Goal: Information Seeking & Learning: Learn about a topic

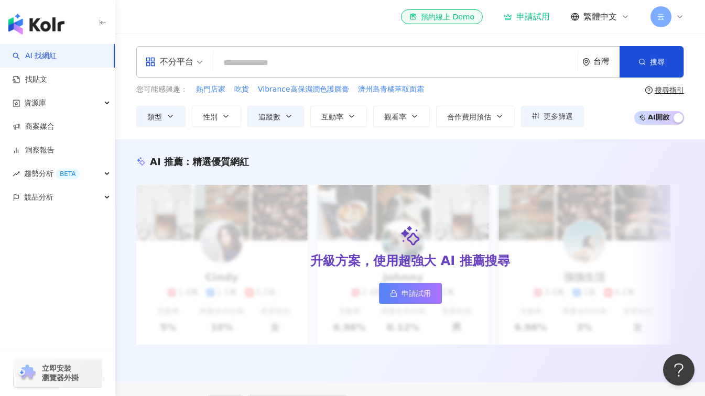
click at [405, 62] on input "search" at bounding box center [395, 63] width 356 height 20
paste input "**********"
type input "**********"
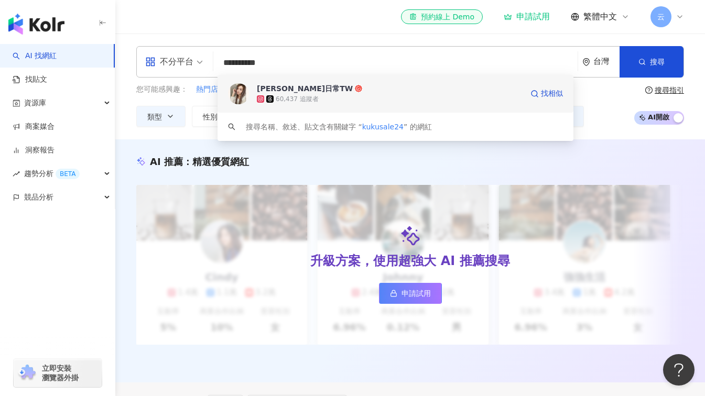
click at [295, 90] on div "范香香生活日常TW" at bounding box center [305, 88] width 96 height 10
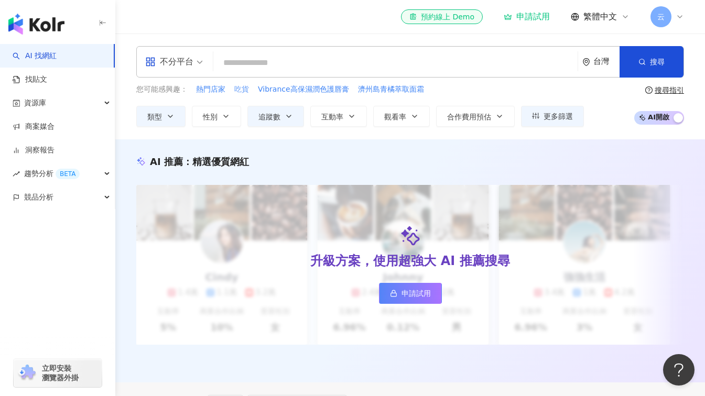
click at [241, 91] on span "吃貨" at bounding box center [241, 89] width 15 height 10
type input "**"
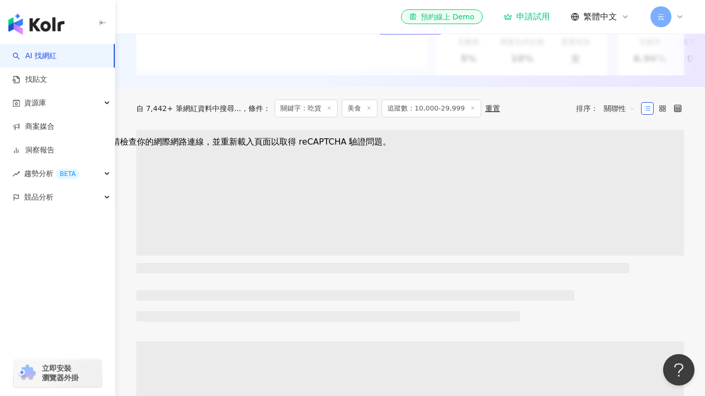
scroll to position [262, 0]
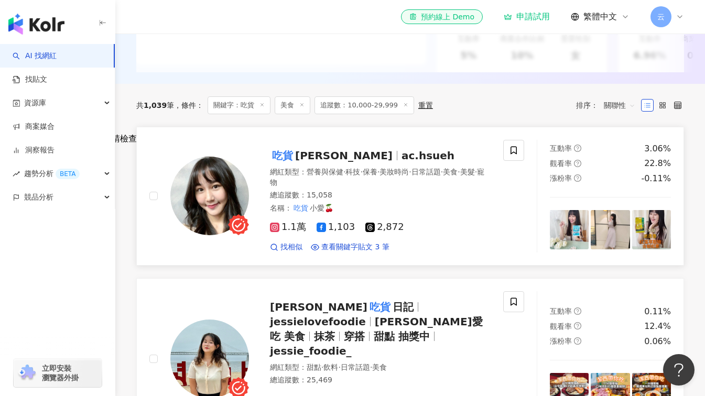
click at [307, 162] on span "小愛" at bounding box center [343, 155] width 97 height 13
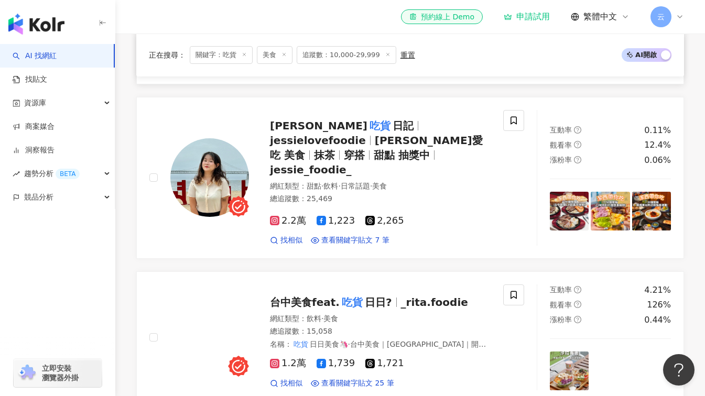
scroll to position [472, 0]
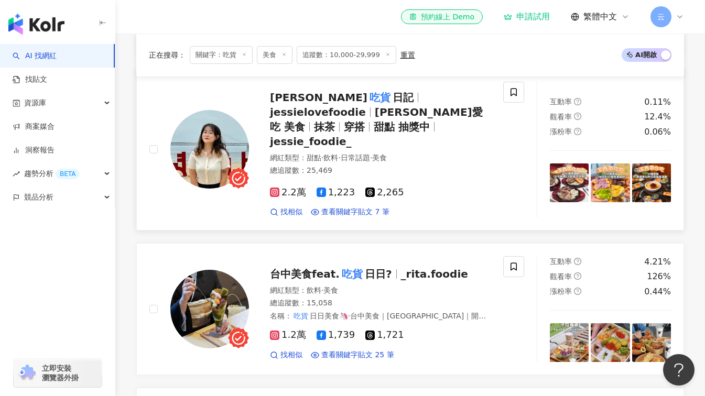
click at [271, 188] on icon at bounding box center [274, 192] width 9 height 9
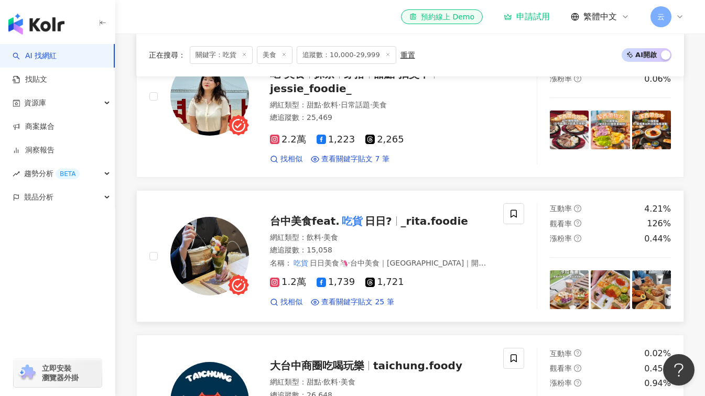
scroll to position [576, 0]
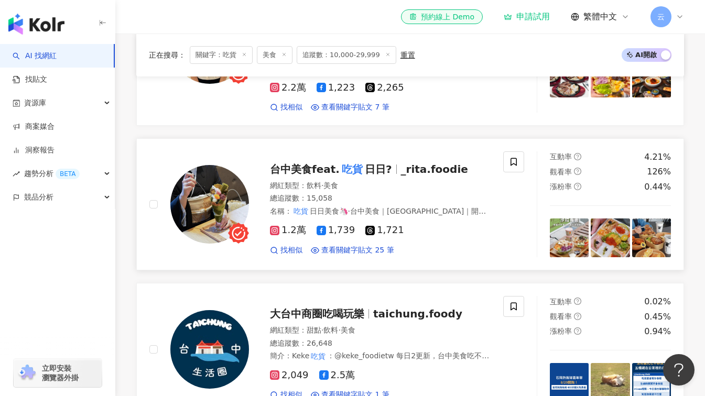
click at [288, 164] on span "台中美食feat." at bounding box center [305, 169] width 70 height 13
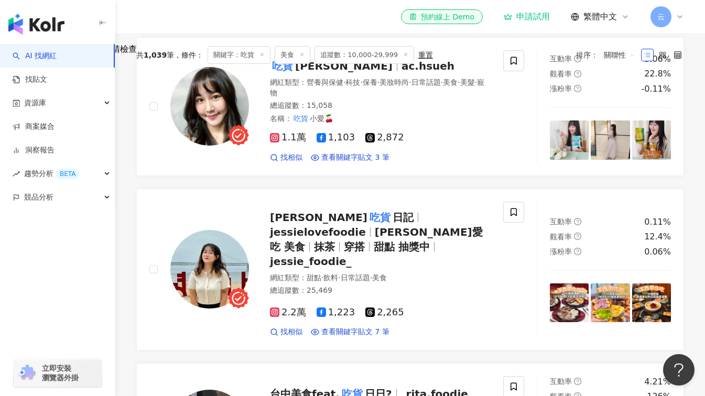
scroll to position [367, 0]
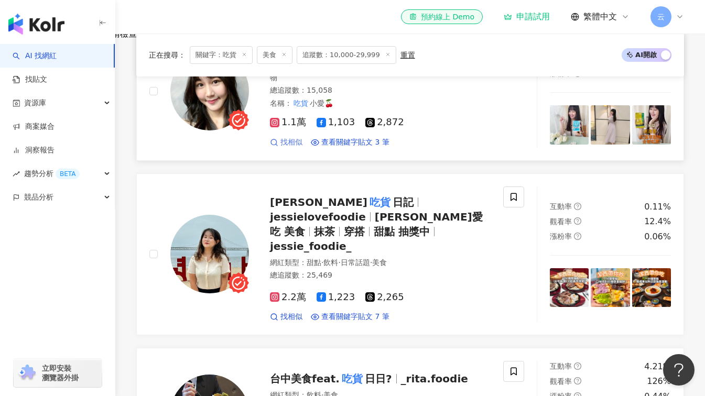
click at [289, 148] on span "找相似" at bounding box center [291, 142] width 22 height 10
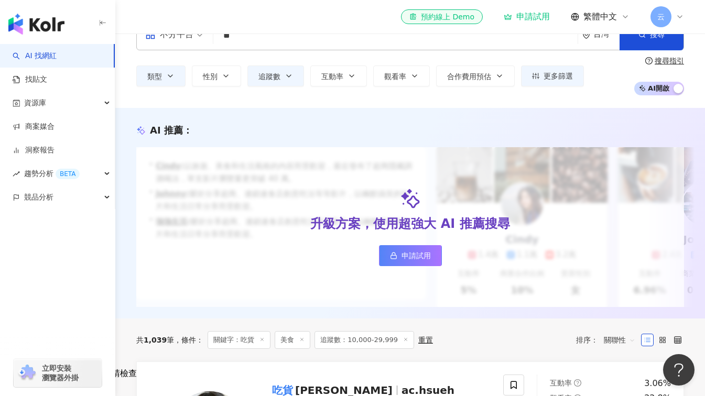
scroll to position [0, 0]
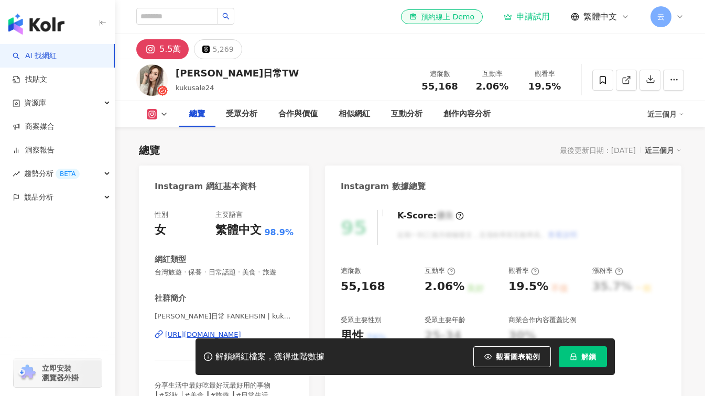
scroll to position [157, 0]
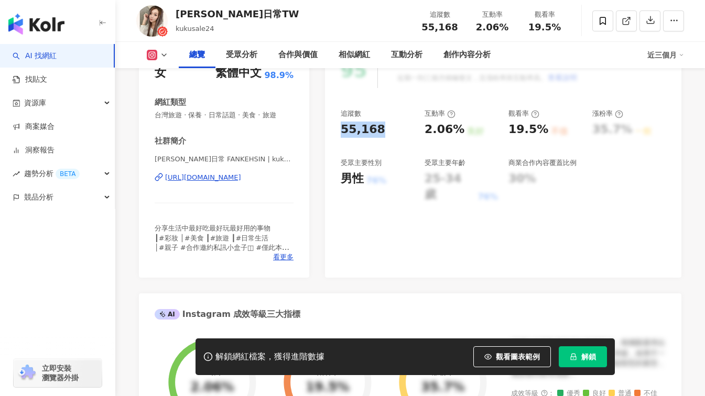
drag, startPoint x: 384, startPoint y: 132, endPoint x: 484, endPoint y: 396, distance: 282.6
click at [330, 134] on div "95 K-Score : 優良 近期一到三個月積極發文，且漲粉率與互動率高。 查看說明 追蹤數 55,168 互動率 2.06% 良好 觀看率 19.5% 不…" at bounding box center [503, 159] width 356 height 235
copy div "55,168"
drag, startPoint x: 457, startPoint y: 132, endPoint x: 420, endPoint y: 132, distance: 36.7
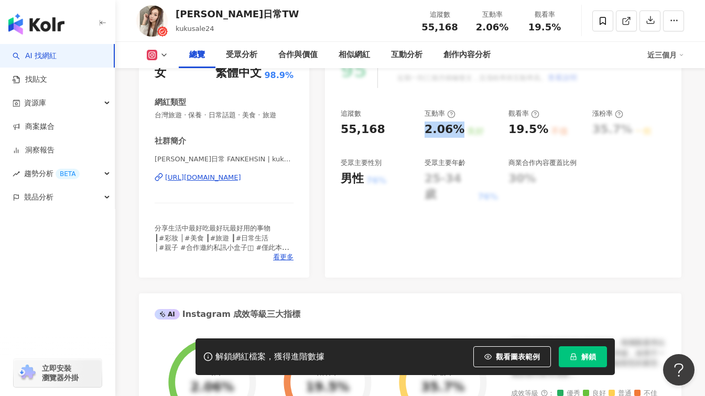
click at [420, 132] on div "追蹤數 55,168 互動率 2.06% 良好 觀看率 19.5% 不佳 漲粉率 35.7% 一般 受眾主要性別 男性 76% 受眾主要年齡 25-34 歲 …" at bounding box center [503, 156] width 325 height 94
copy div "2.06%"
drag, startPoint x: 543, startPoint y: 130, endPoint x: 502, endPoint y: 130, distance: 41.4
click at [502, 130] on div "追蹤數 55,168 互動率 2.06% 良好 觀看率 19.5% 不佳 漲粉率 35.7% 一般 受眾主要性別 男性 76% 受眾主要年齡 25-34 歲 …" at bounding box center [503, 156] width 325 height 94
copy div "觀看率 19.5%"
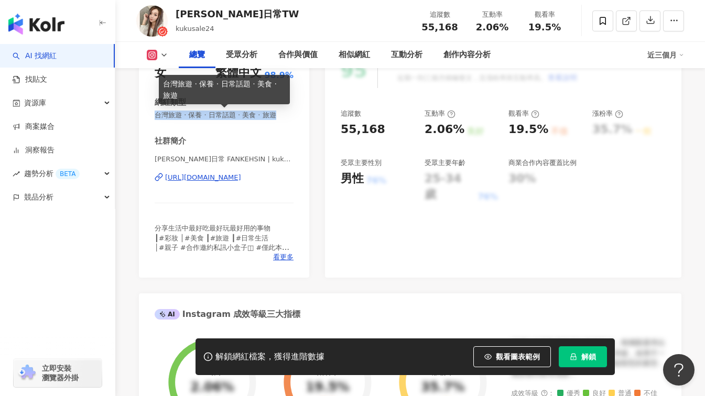
drag, startPoint x: 155, startPoint y: 114, endPoint x: 288, endPoint y: 119, distance: 133.2
click at [288, 119] on span "台灣旅遊 · 保養 · 日常話題 · 美食 · 旅遊" at bounding box center [224, 115] width 139 height 9
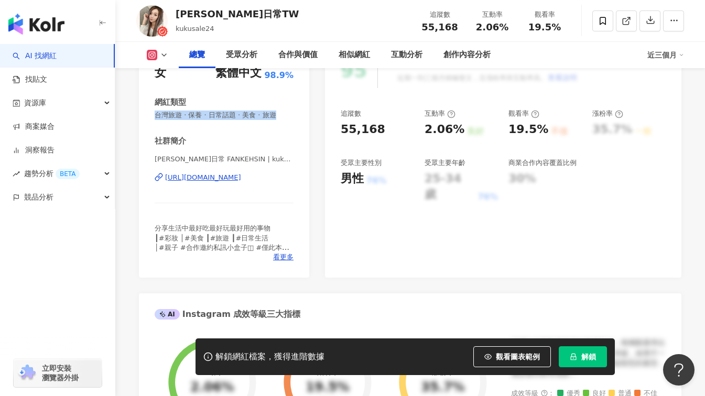
copy span "台灣旅遊 · 保養 · 日常話題 · 美食 · 旅遊"
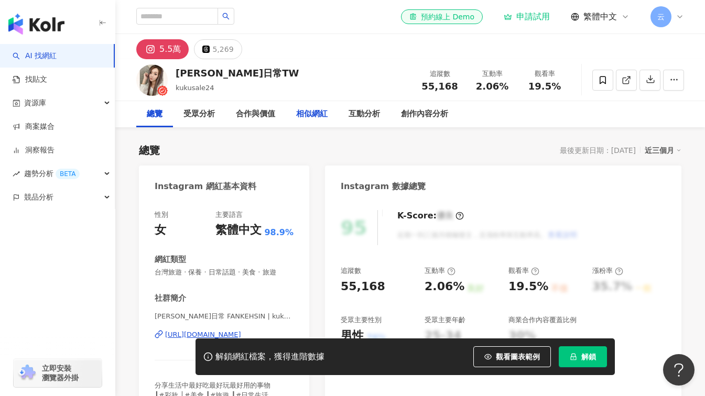
click at [310, 112] on div "相似網紅" at bounding box center [311, 114] width 31 height 13
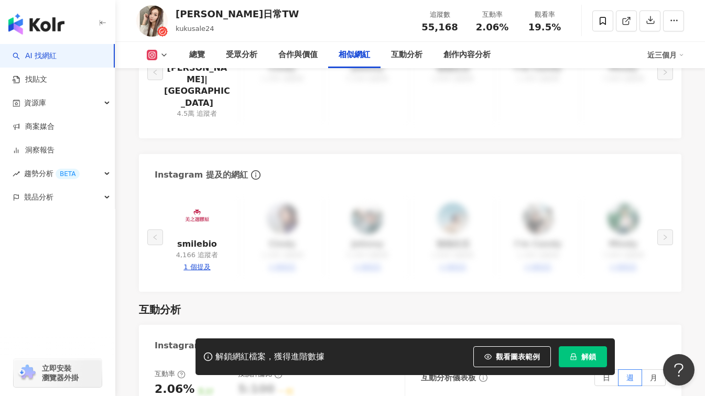
scroll to position [1761, 0]
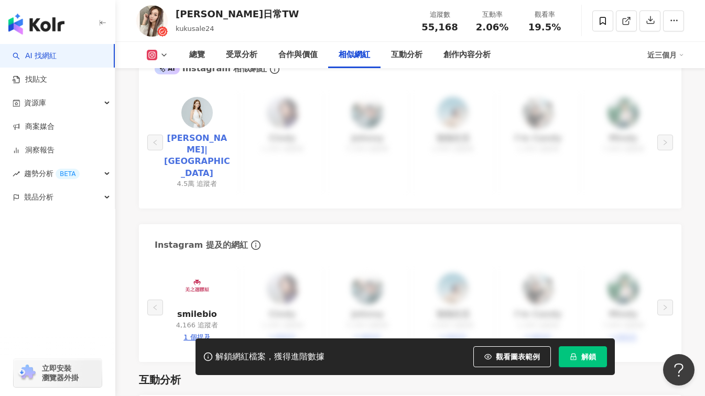
click at [199, 142] on link "黃亭恩|TN" at bounding box center [197, 156] width 68 height 47
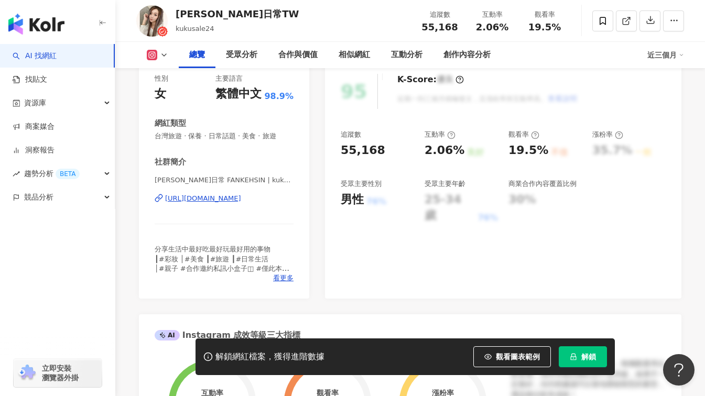
scroll to position [0, 0]
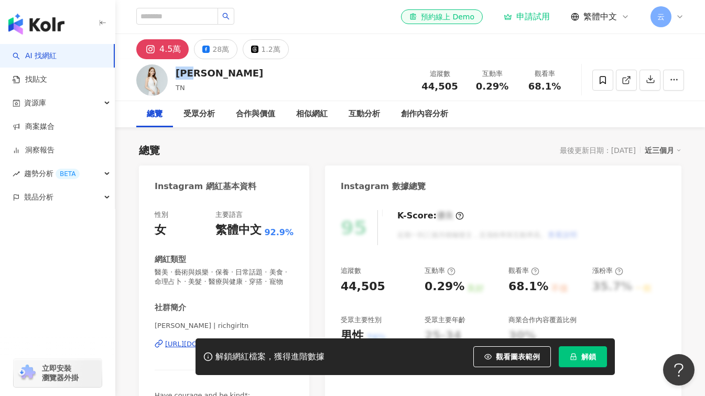
drag, startPoint x: 208, startPoint y: 76, endPoint x: 175, endPoint y: 77, distance: 33.0
click at [175, 77] on div "黃亭恩 TN 追蹤數 44,505 互動率 0.29% 觀看率 68.1%" at bounding box center [410, 79] width 590 height 41
copy div "黃亭恩"
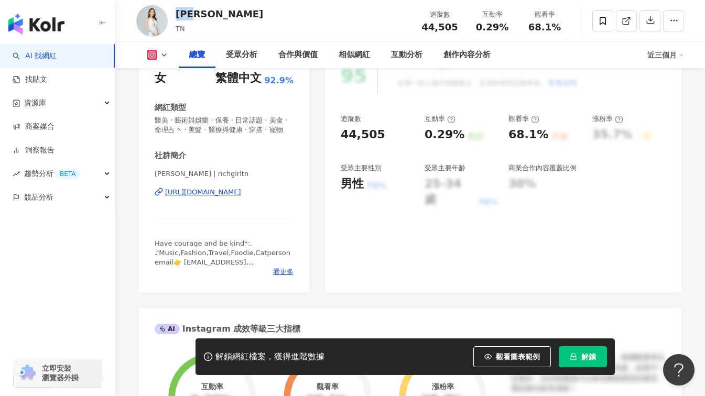
scroll to position [157, 0]
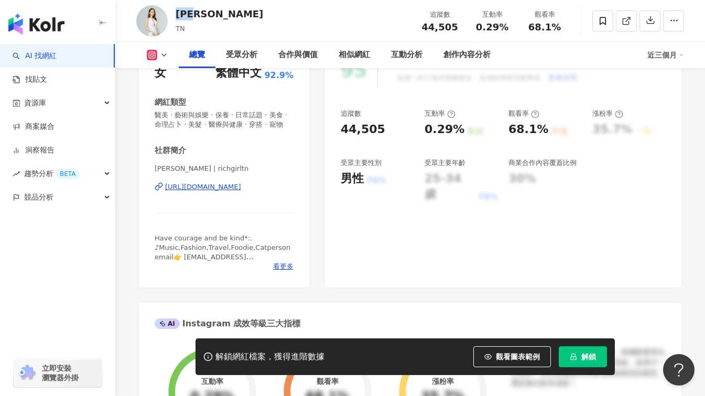
click at [241, 192] on div "https://www.instagram.com/richgirltn/" at bounding box center [203, 186] width 76 height 9
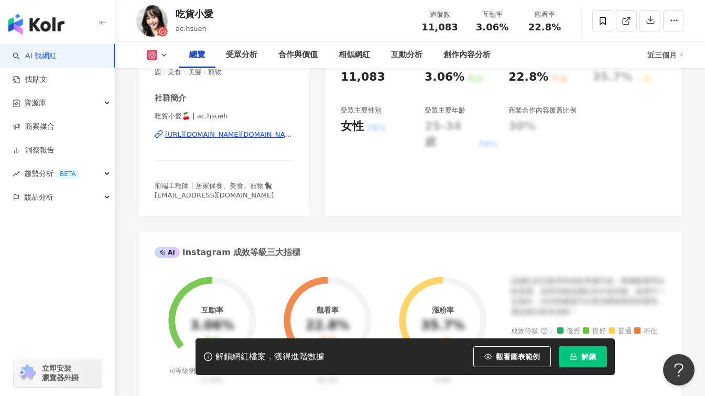
click at [245, 137] on div "[URL][DOMAIN_NAME][DOMAIN_NAME]" at bounding box center [229, 134] width 128 height 9
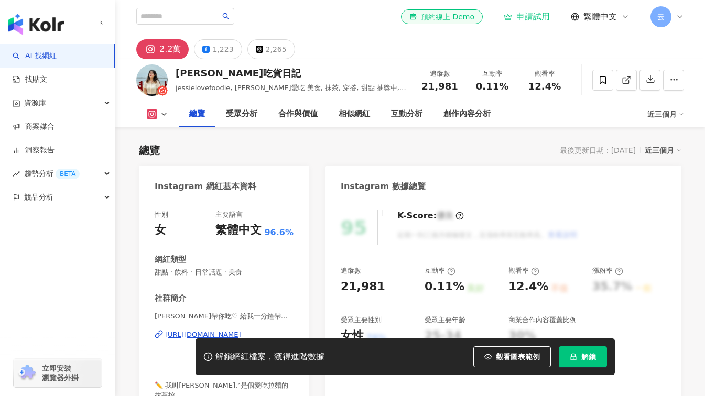
click at [240, 330] on div "https://www.instagram.com/jessie_foodie_/" at bounding box center [203, 334] width 76 height 9
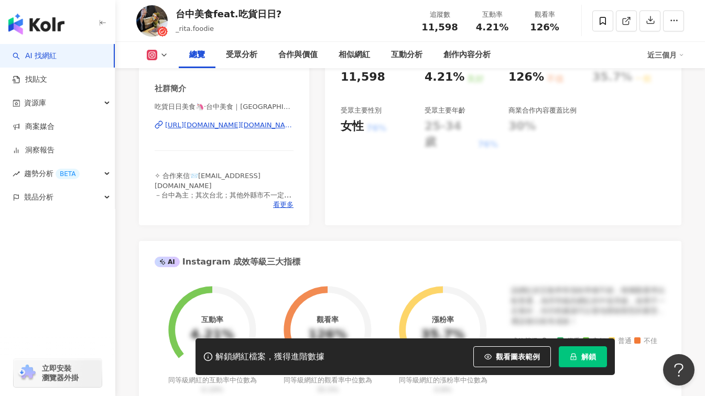
click at [232, 125] on div "[URL][DOMAIN_NAME][DOMAIN_NAME]" at bounding box center [229, 125] width 128 height 9
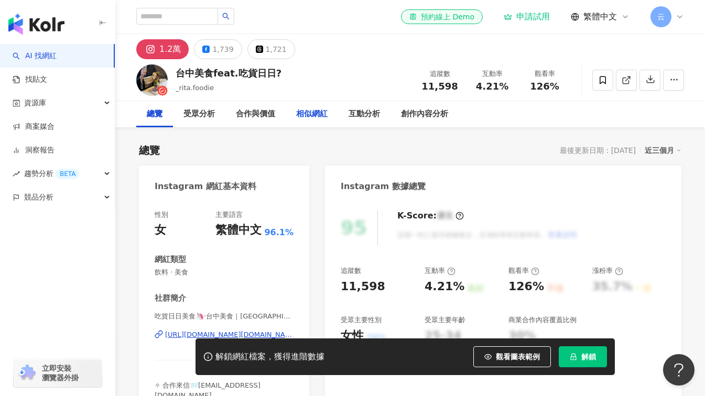
click at [302, 114] on div "相似網紅" at bounding box center [311, 114] width 31 height 13
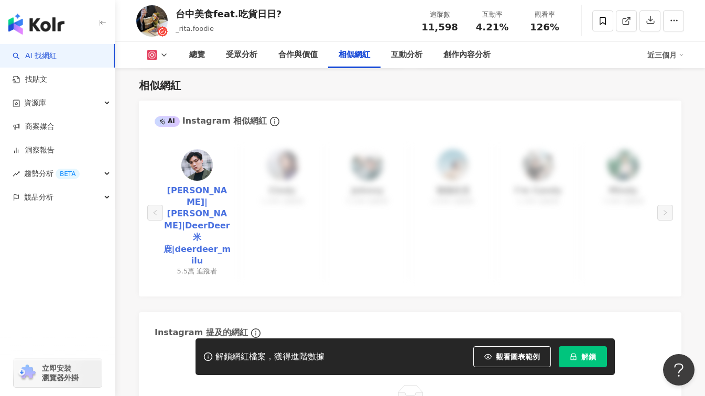
click at [191, 209] on link "傑米鹿|李文豪|DeerDeer米鹿|deerdeer_milu" at bounding box center [197, 226] width 68 height 82
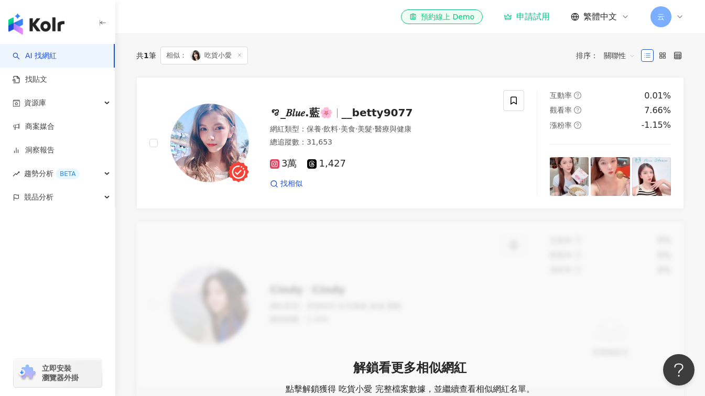
scroll to position [336, 0]
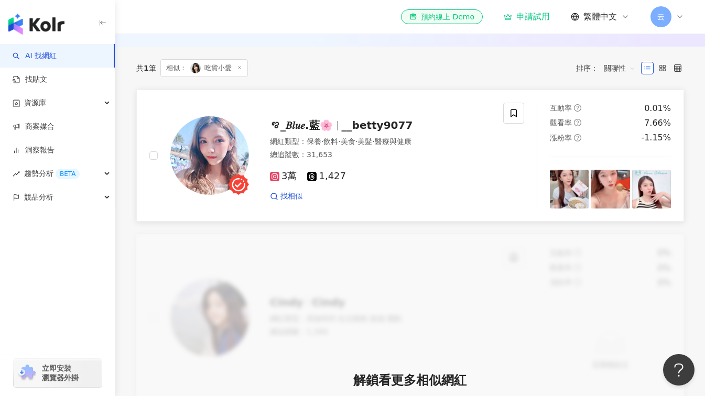
click at [276, 179] on icon at bounding box center [274, 176] width 5 height 5
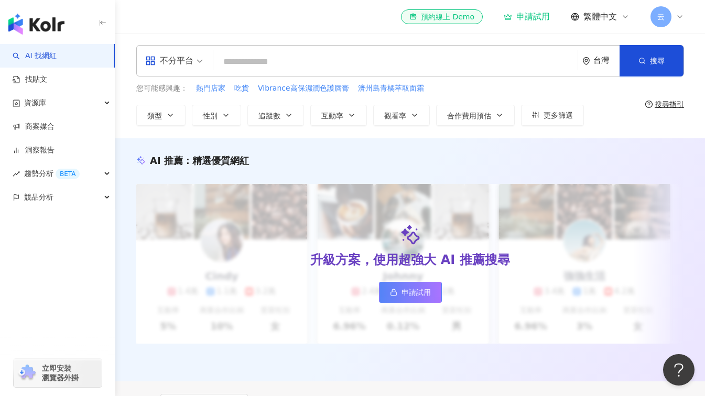
scroll to position [0, 0]
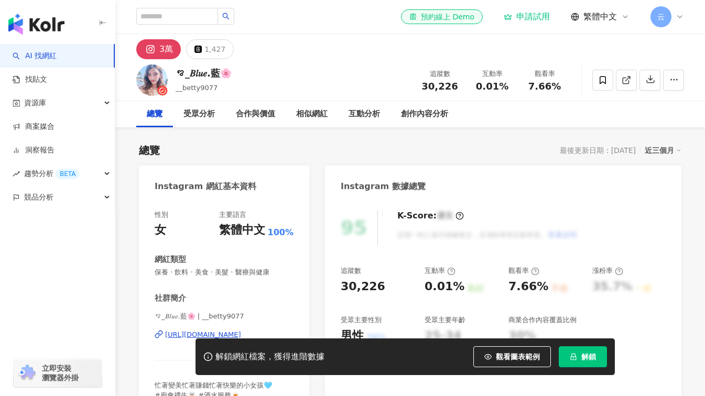
click at [256, 179] on div "Instagram 網紅基本資料 性別 女 主要語言 繁體中文 100% 網紅類型 保養 · 飲料 · 美食 · 美髮 · 醫療與健康 社群簡介 ꨄ_𝐵𝑙𝑢𝑒…" at bounding box center [224, 296] width 170 height 260
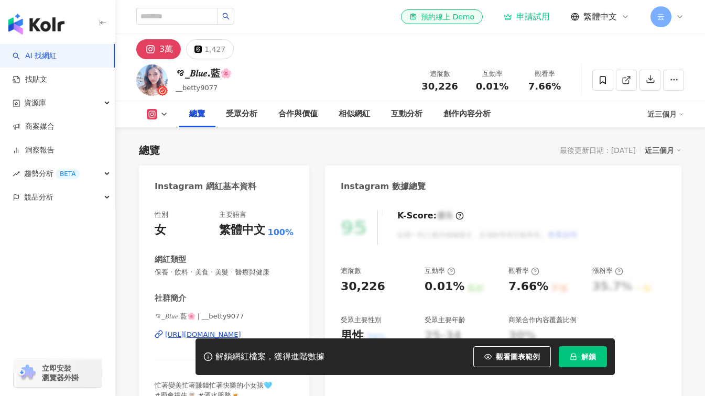
scroll to position [157, 0]
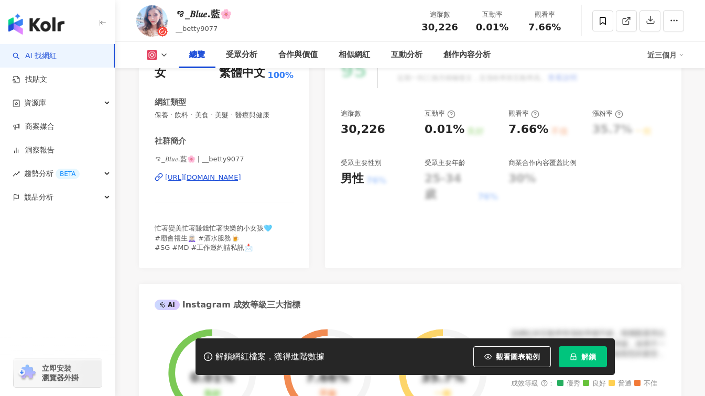
click at [241, 179] on div "https://www.instagram.com/__betty9077/" at bounding box center [203, 177] width 76 height 9
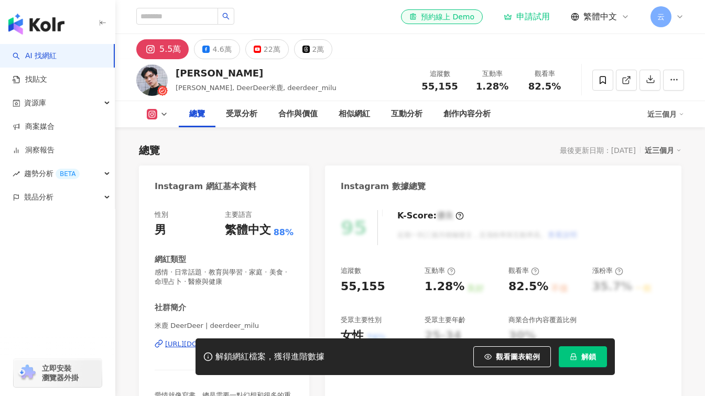
scroll to position [157, 0]
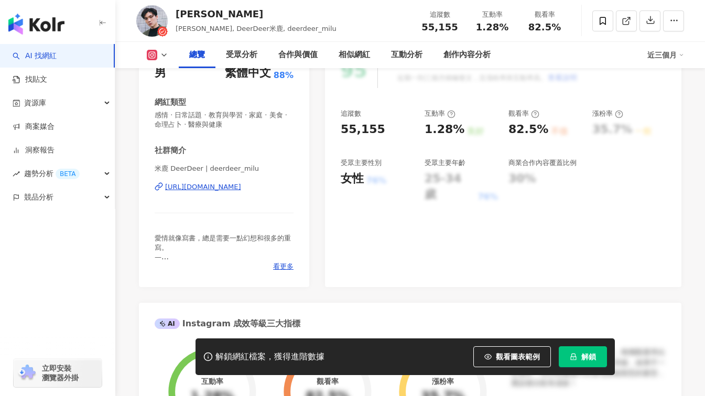
click at [241, 186] on div "[URL][DOMAIN_NAME]" at bounding box center [203, 186] width 76 height 9
